Goal: Information Seeking & Learning: Learn about a topic

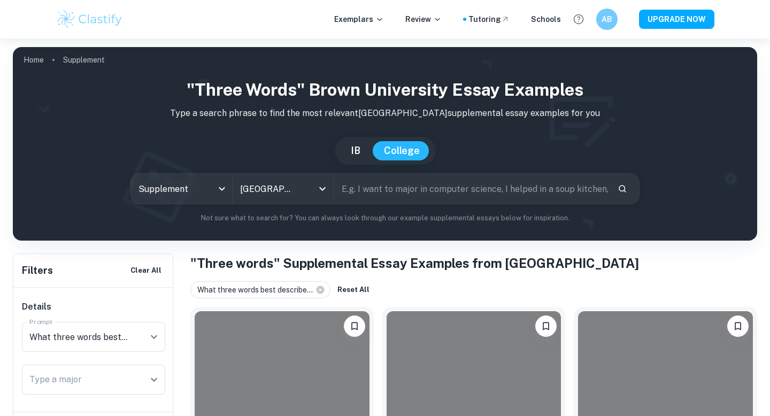
scroll to position [196, 0]
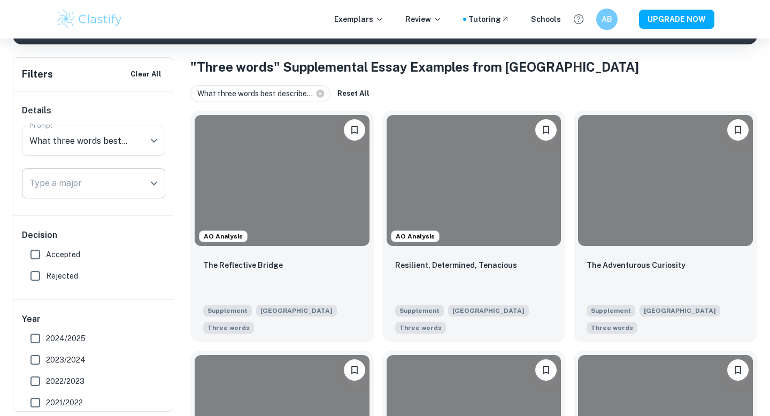
click at [127, 190] on input "Type a major" at bounding box center [86, 183] width 118 height 20
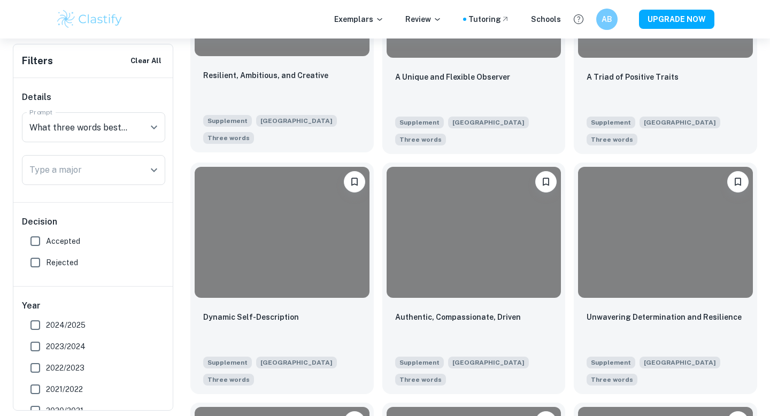
scroll to position [667, 0]
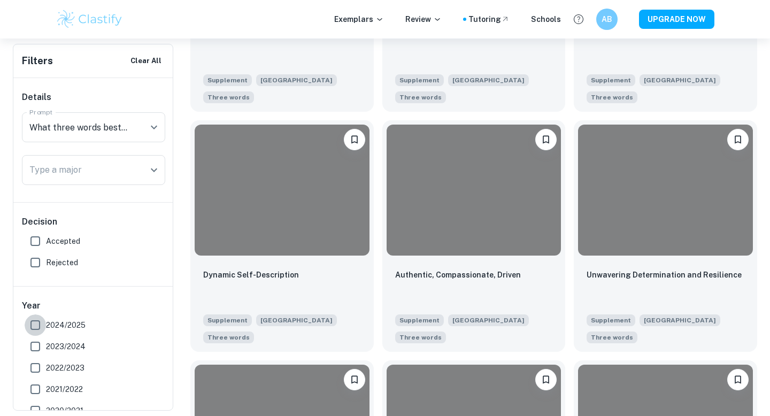
click at [44, 319] on input "2024/2025" at bounding box center [35, 324] width 21 height 21
checkbox input "true"
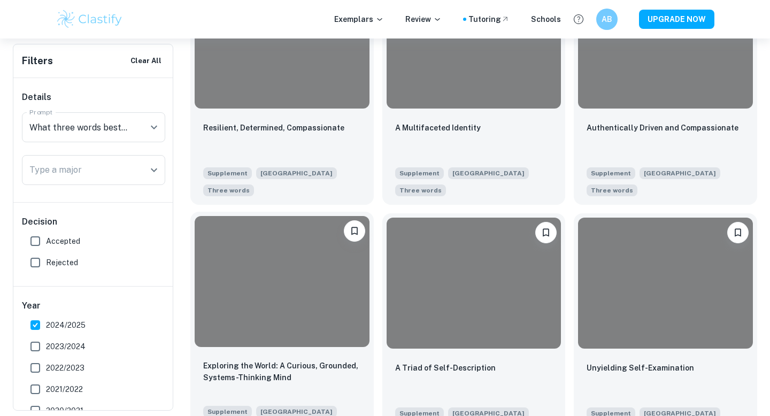
scroll to position [578, 0]
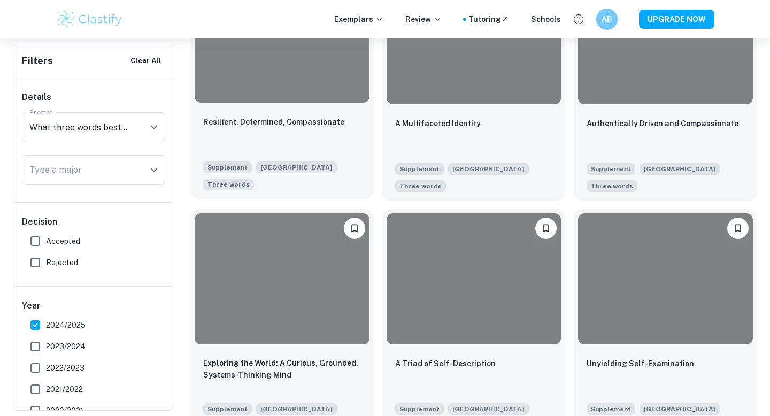
click at [258, 82] on div at bounding box center [282, 37] width 175 height 131
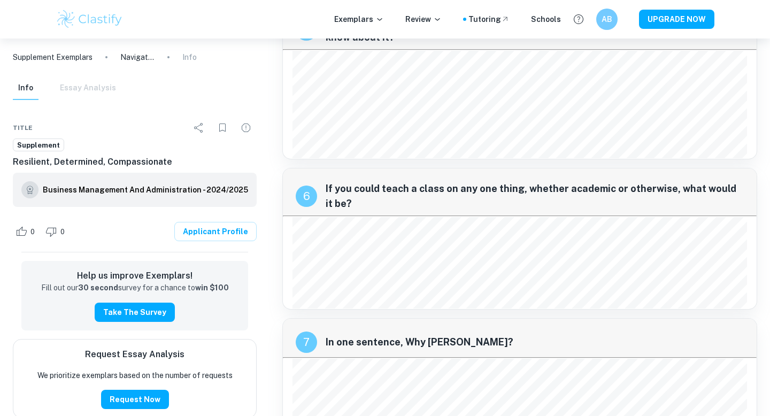
scroll to position [1473, 0]
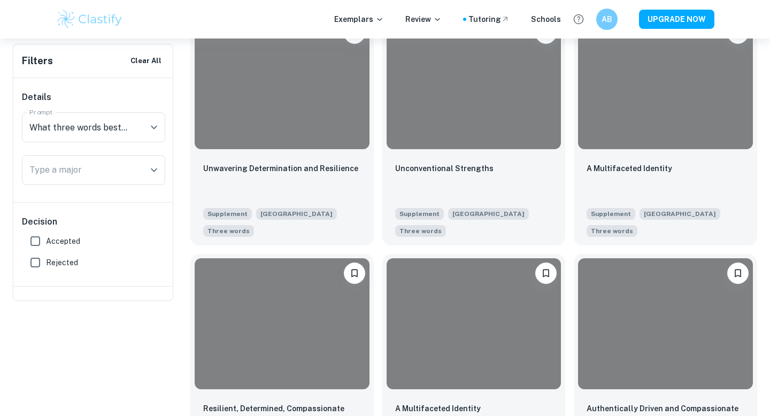
scroll to position [320, 0]
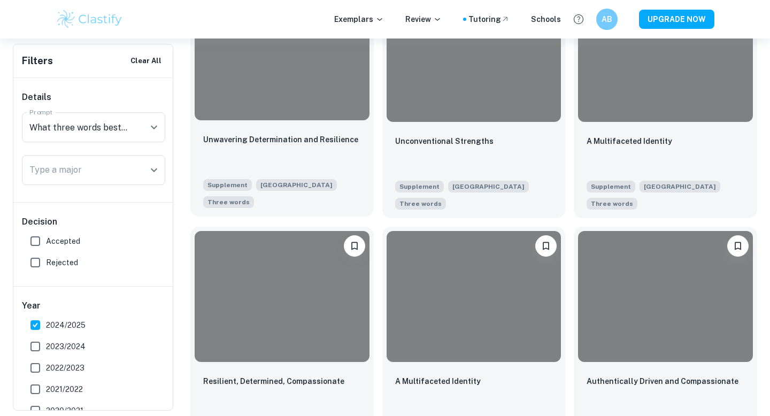
click at [277, 124] on div at bounding box center [281, 55] width 183 height 140
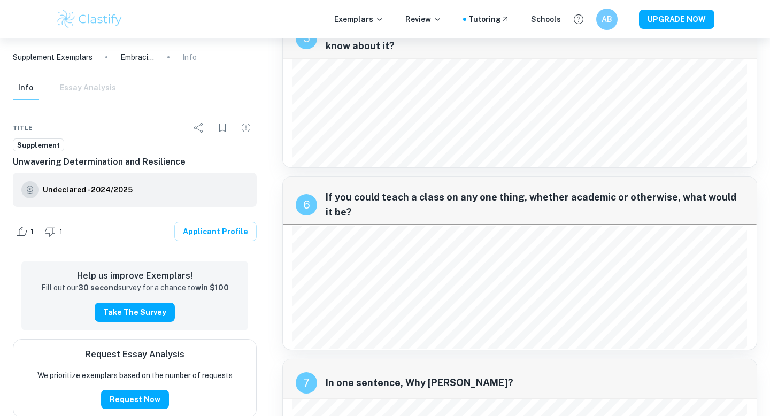
scroll to position [1360, 0]
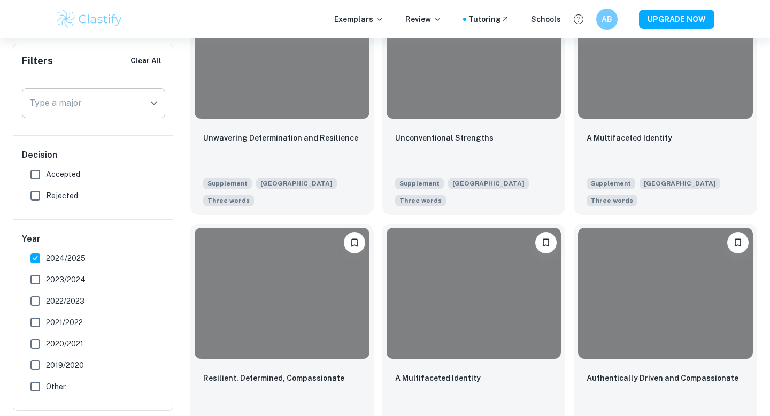
scroll to position [325, 0]
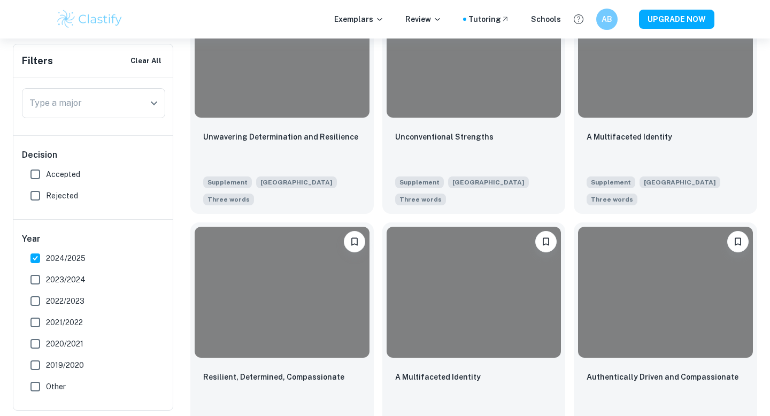
click at [32, 172] on input "Accepted" at bounding box center [35, 174] width 21 height 21
checkbox input "true"
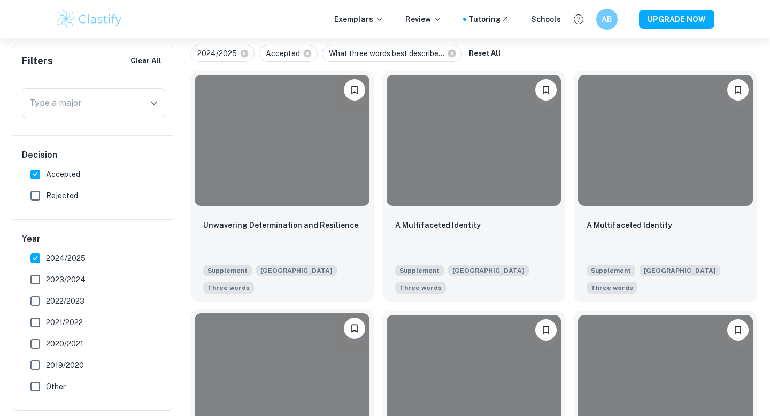
scroll to position [237, 0]
click at [159, 112] on div "Type a major" at bounding box center [93, 103] width 143 height 30
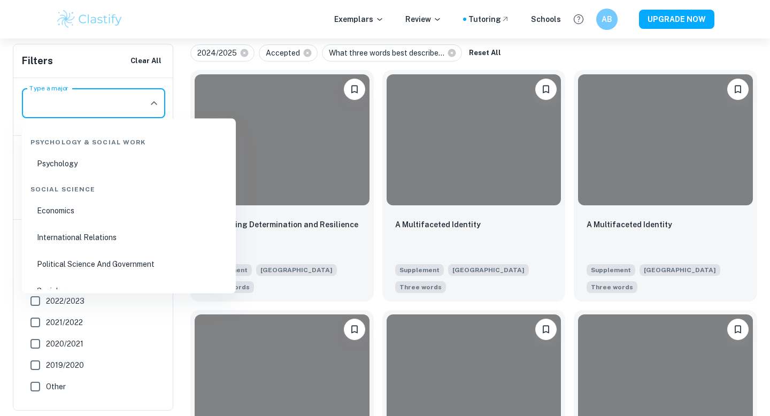
scroll to position [1461, 0]
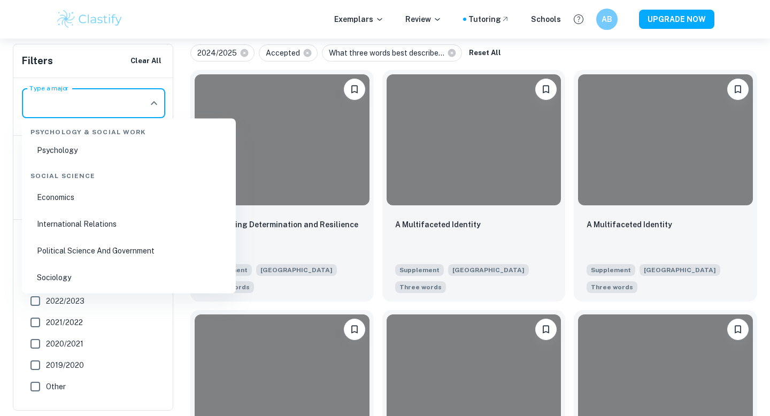
click at [114, 202] on li "Economics" at bounding box center [128, 198] width 205 height 25
type input "Economics"
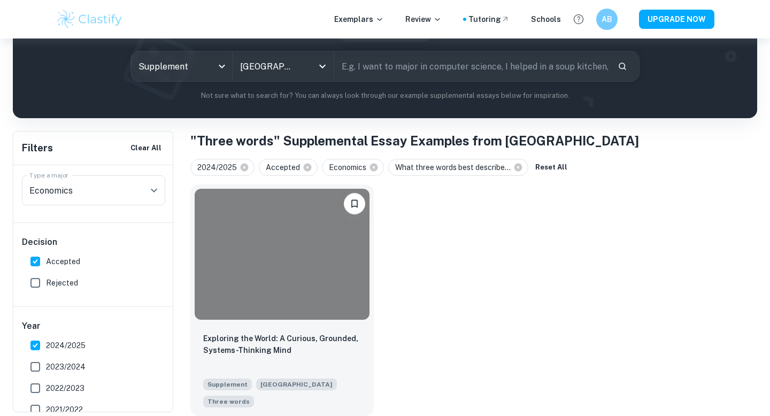
scroll to position [122, 0]
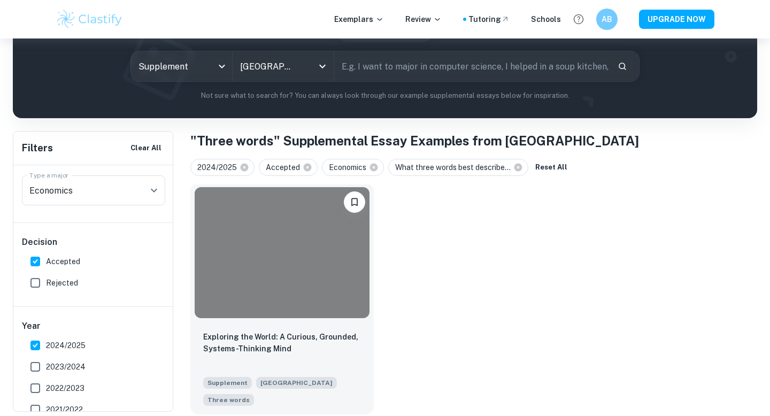
click at [235, 241] on div at bounding box center [282, 252] width 175 height 131
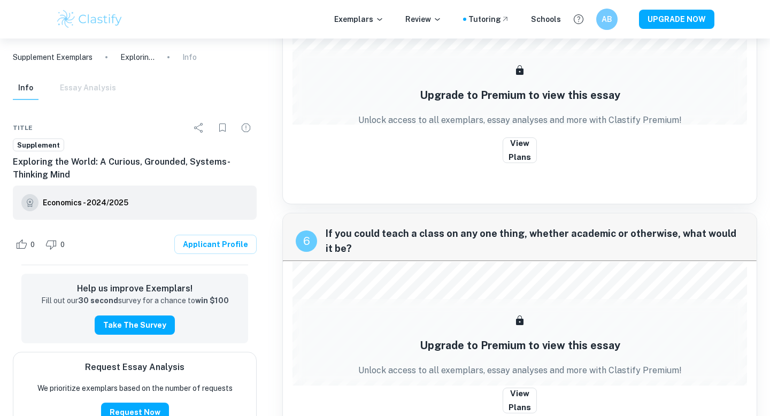
scroll to position [1726, 0]
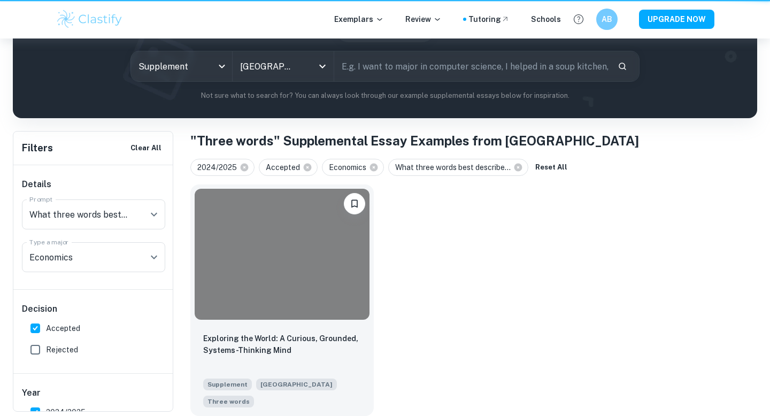
scroll to position [122, 0]
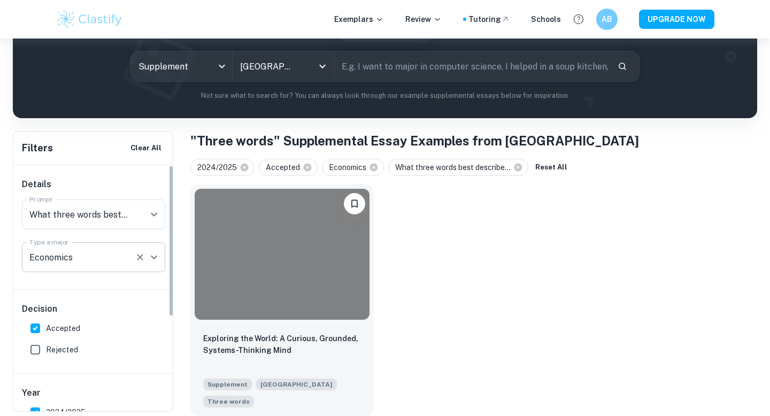
click at [129, 258] on input "Economics" at bounding box center [79, 257] width 104 height 20
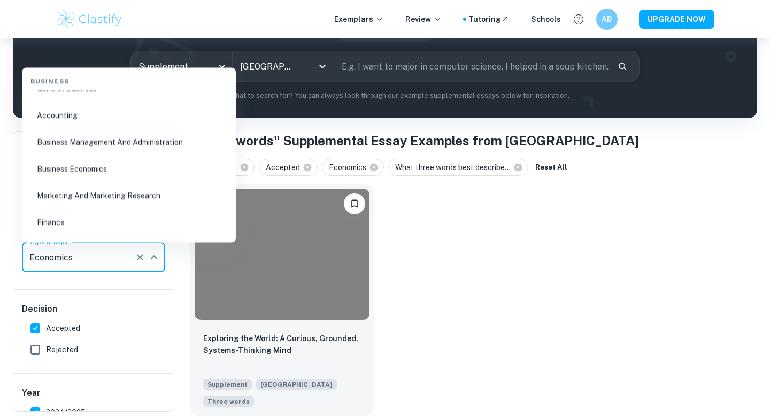
scroll to position [300, 0]
click at [117, 172] on li "Business Economics" at bounding box center [128, 168] width 205 height 25
type input "Business Economics"
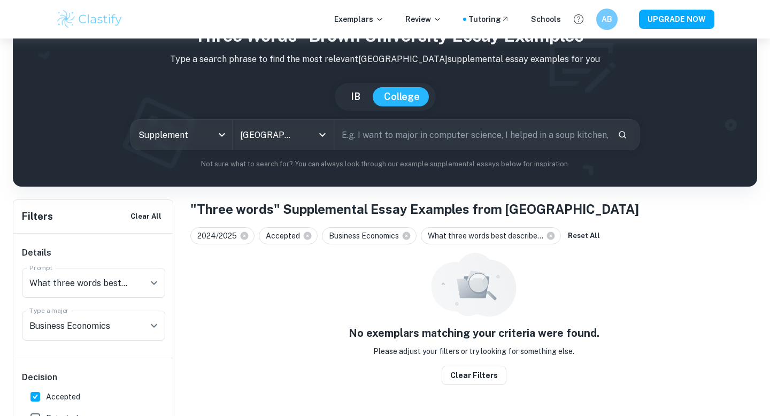
scroll to position [39, 0]
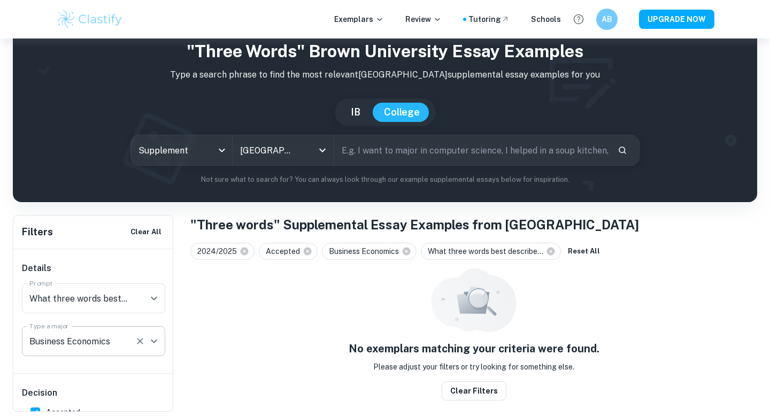
click at [150, 337] on icon "Open" at bounding box center [154, 341] width 13 height 13
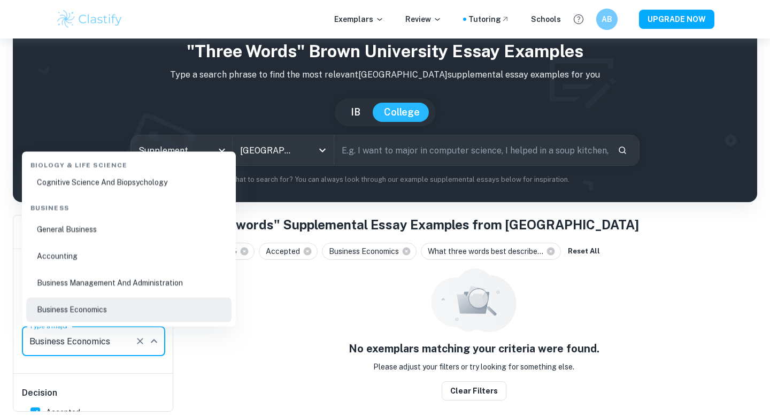
scroll to position [0, 0]
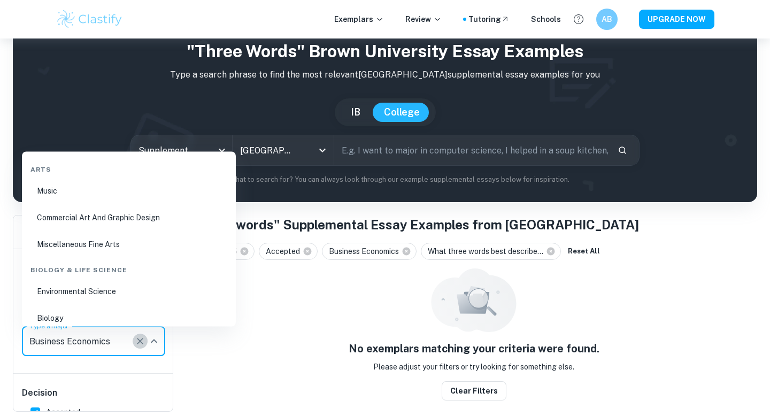
click at [140, 343] on icon "Clear" at bounding box center [140, 341] width 11 height 11
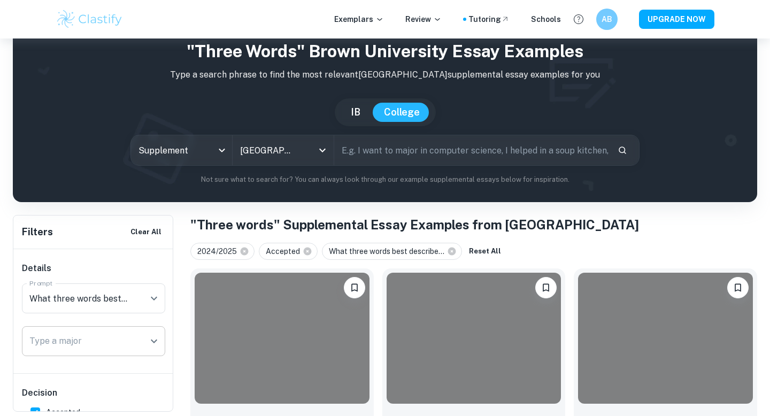
click at [312, 206] on div "Home Supplement "Three words" Brown University Essay Examples Type a search phr…" at bounding box center [385, 370] width 770 height 740
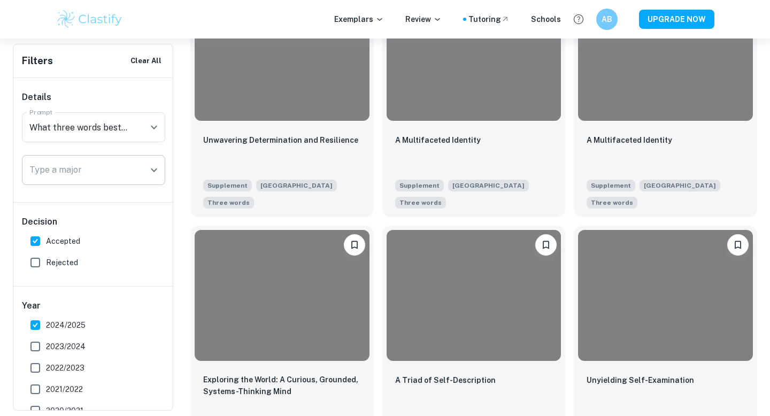
scroll to position [323, 0]
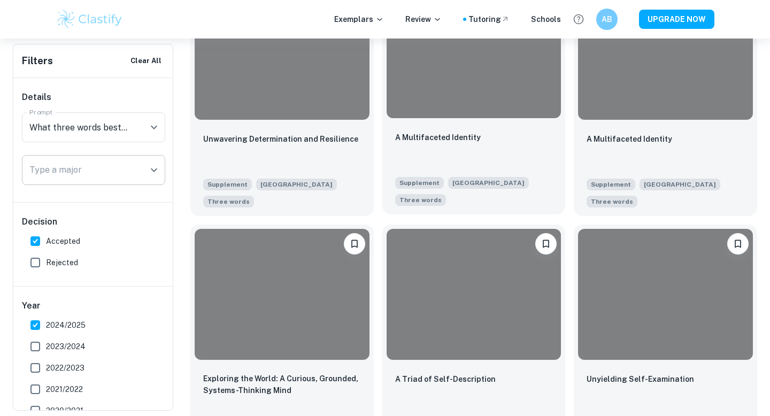
click at [475, 131] on div "A Multifaceted Identity Supplement Brown University Three words" at bounding box center [473, 168] width 183 height 92
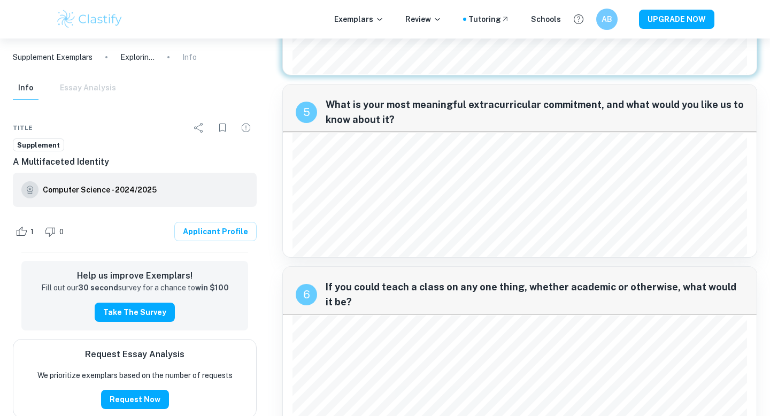
scroll to position [1237, 0]
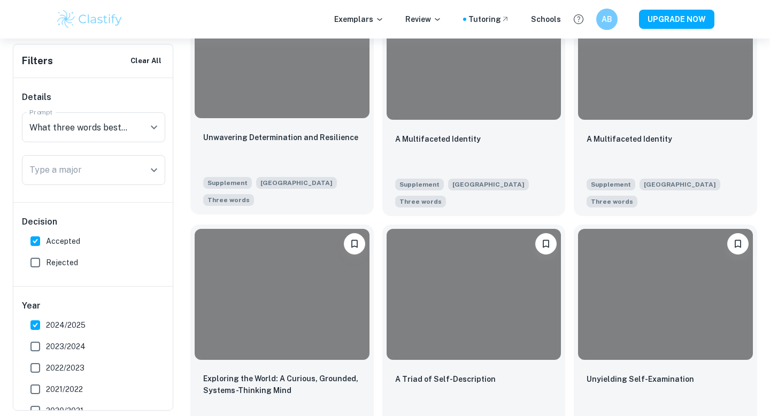
scroll to position [363, 0]
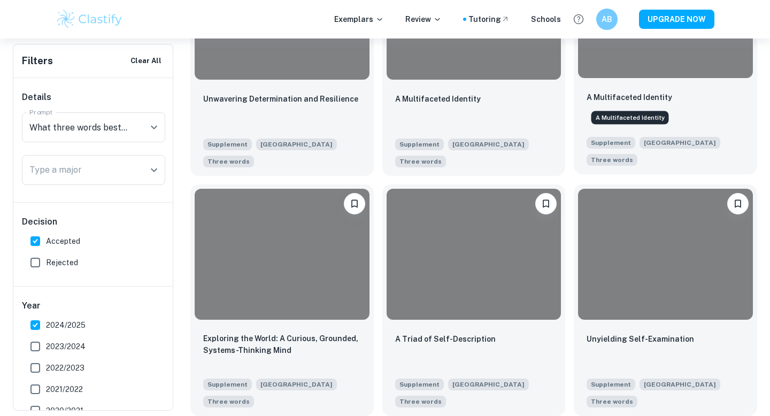
click at [660, 96] on p "A Multifaceted Identity" at bounding box center [630, 97] width 86 height 12
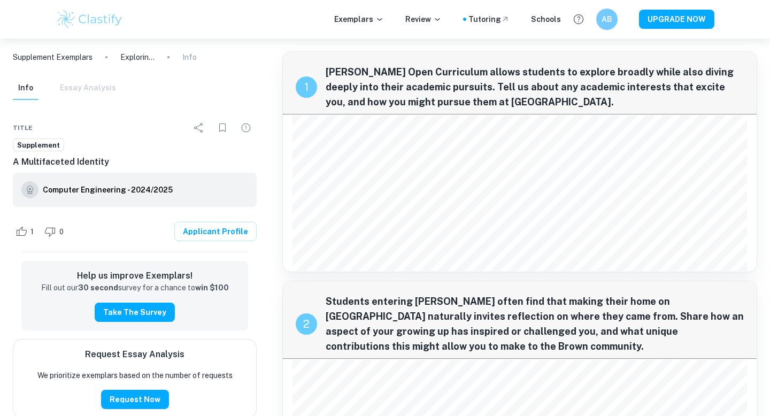
scroll to position [363, 0]
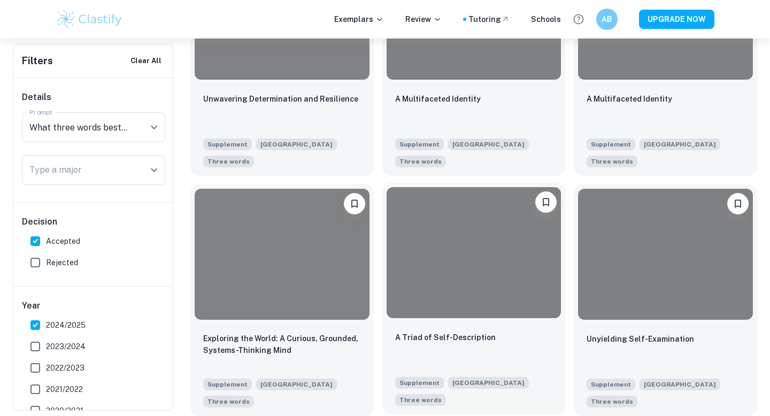
click at [451, 250] on div at bounding box center [474, 252] width 175 height 131
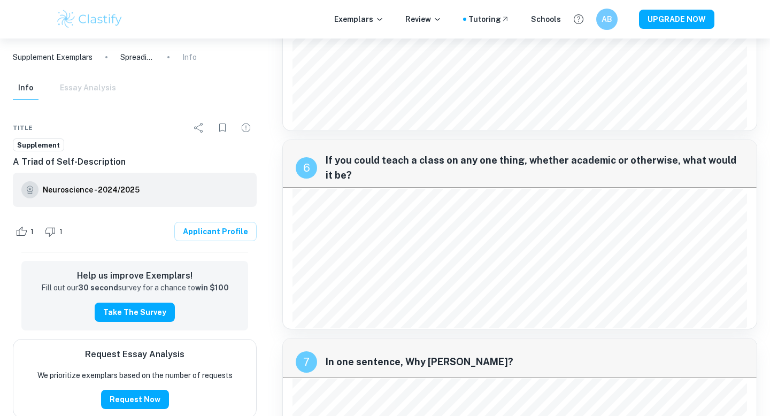
scroll to position [1601, 0]
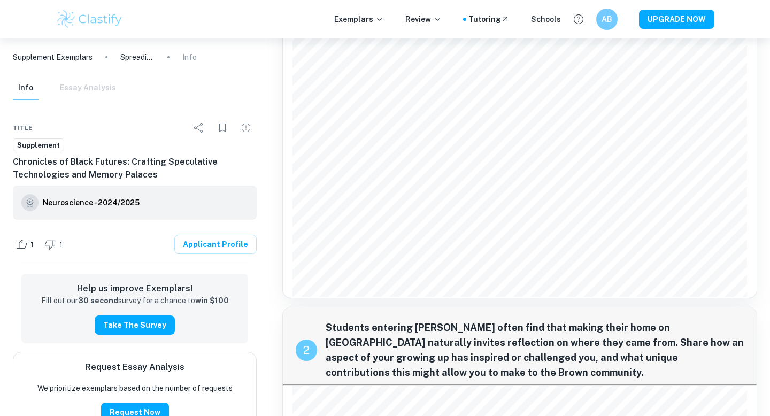
scroll to position [157, 0]
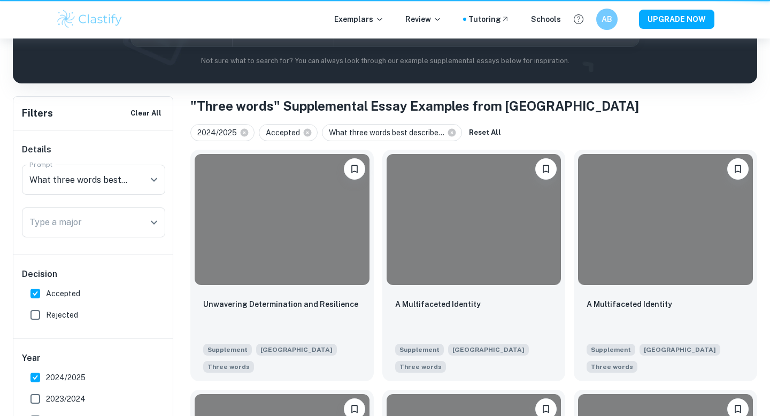
scroll to position [363, 0]
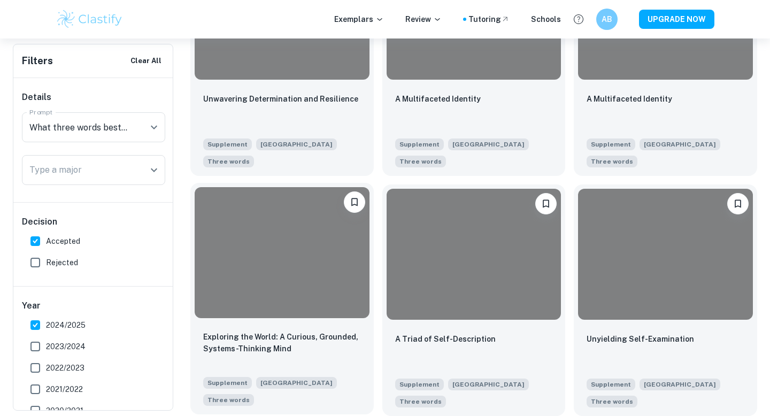
click at [268, 259] on div at bounding box center [282, 252] width 175 height 131
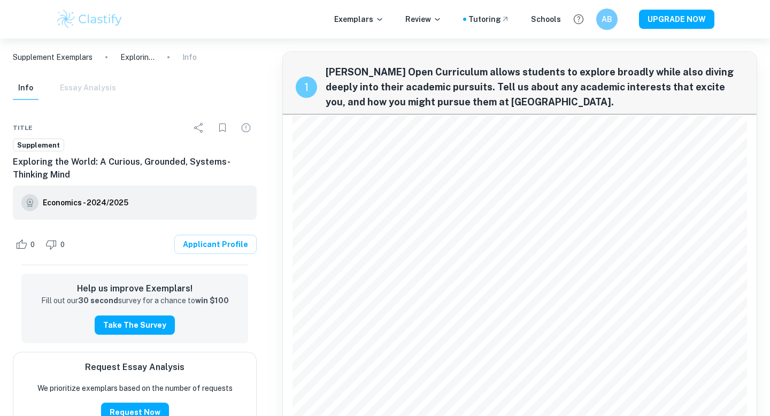
scroll to position [363, 0]
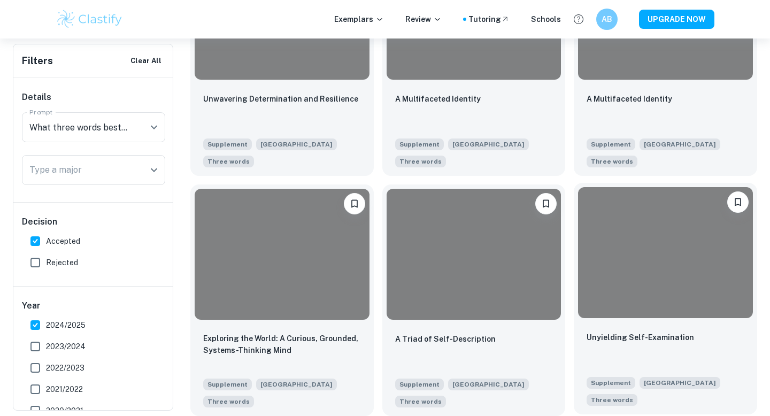
click at [592, 290] on div at bounding box center [665, 252] width 175 height 131
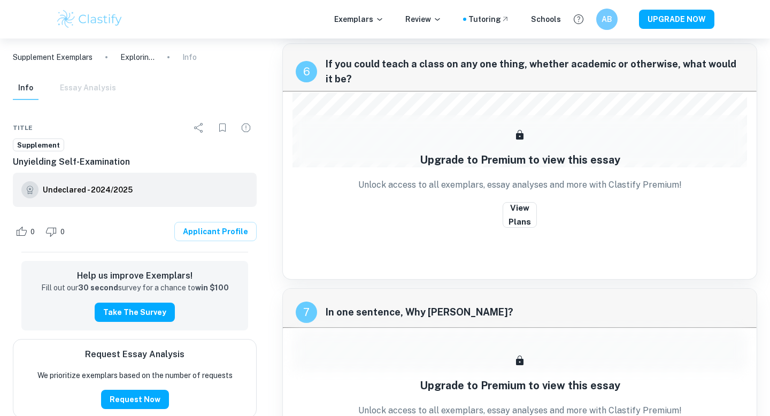
scroll to position [1399, 0]
